Goal: Obtain resource: Obtain resource

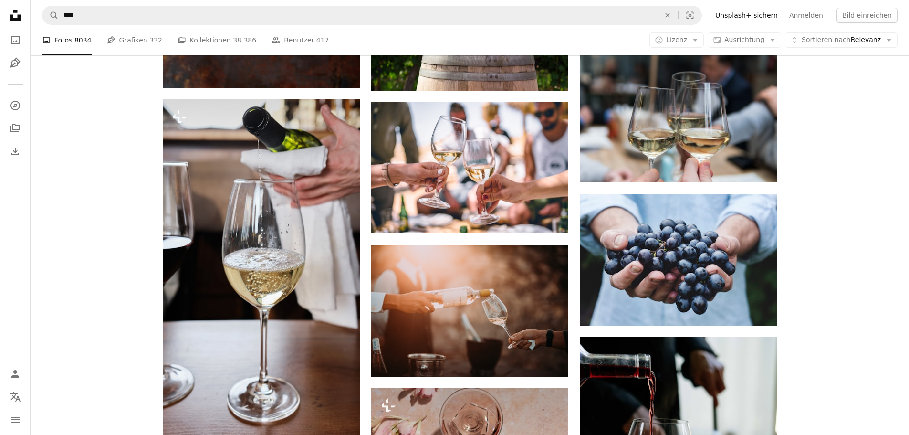
scroll to position [1194, 0]
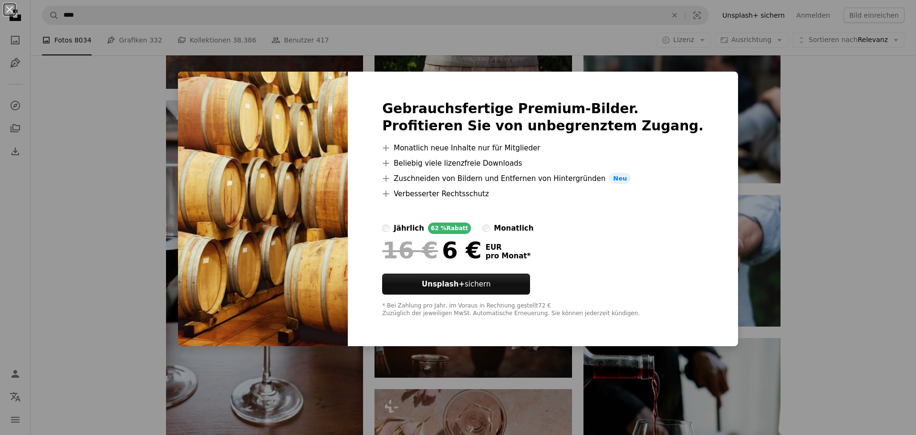
drag, startPoint x: 813, startPoint y: 120, endPoint x: 340, endPoint y: 191, distance: 477.7
click at [813, 120] on div "An X shape Gebrauchsfertige Premium-Bilder. Profitieren Sie von unbegrenztem Zu…" at bounding box center [458, 217] width 916 height 435
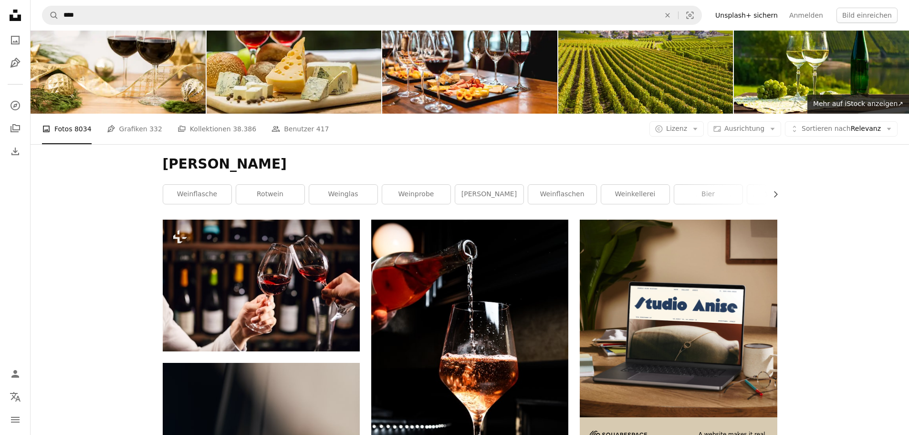
scroll to position [0, 0]
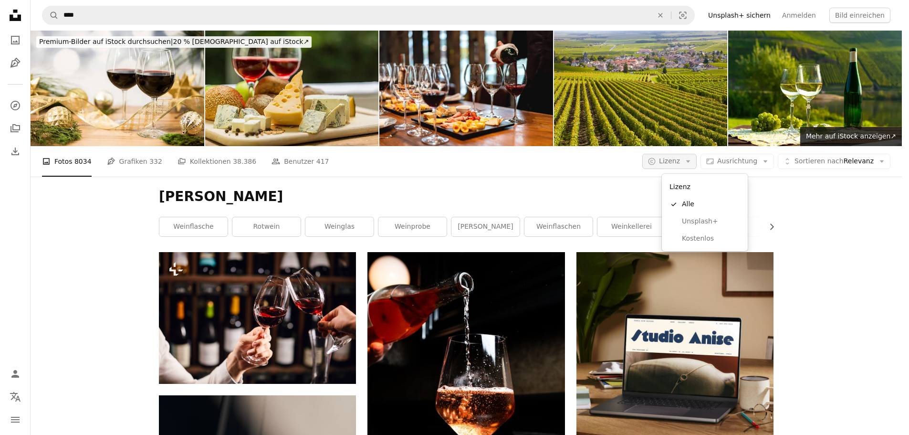
click at [692, 163] on icon "Arrow down" at bounding box center [688, 161] width 9 height 9
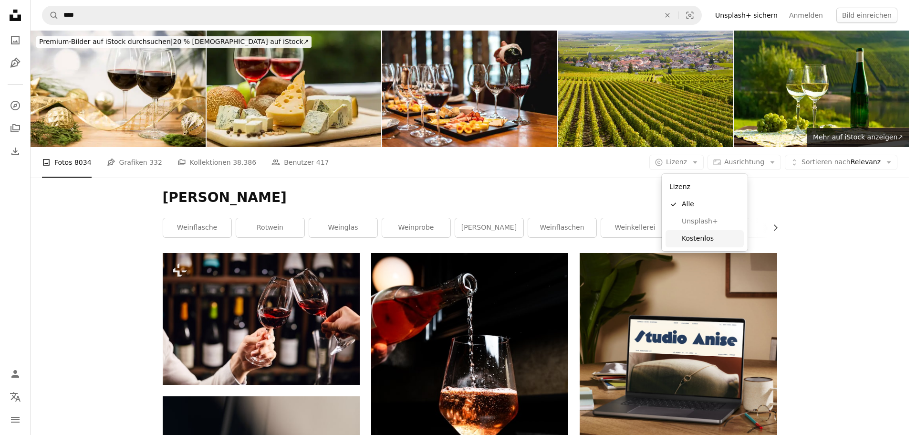
click at [704, 237] on span "Kostenlos" at bounding box center [711, 239] width 58 height 10
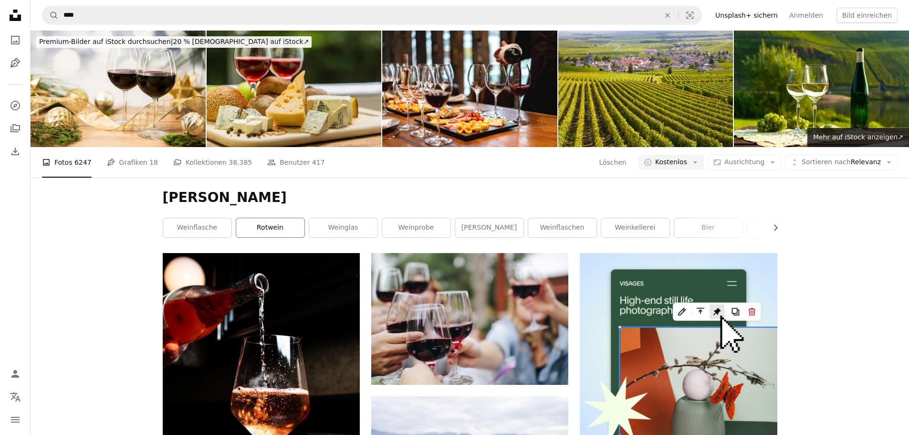
click at [263, 226] on link "Rotwein" at bounding box center [270, 227] width 68 height 19
